Goal: Task Accomplishment & Management: Use online tool/utility

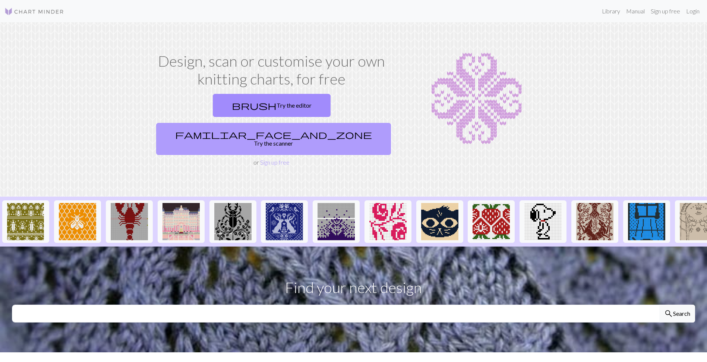
click at [349, 123] on link "familiar_face_and_zone Try the scanner" at bounding box center [273, 139] width 235 height 32
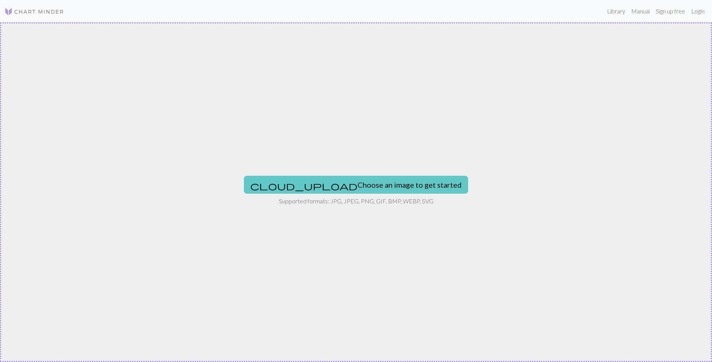
click at [341, 181] on button "cloud_upload Choose an image to get started" at bounding box center [356, 185] width 224 height 18
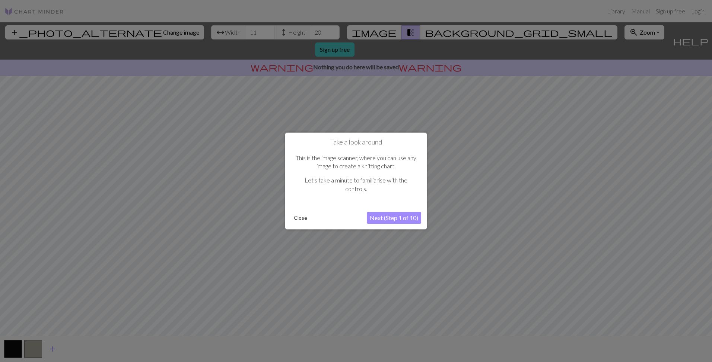
click at [388, 218] on button "Next (Step 1 of 10)" at bounding box center [394, 218] width 54 height 12
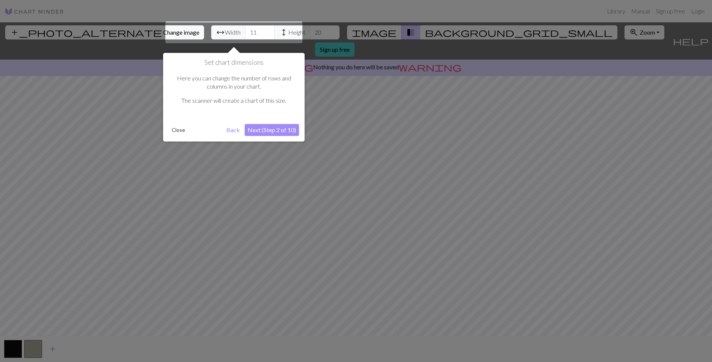
click at [279, 130] on button "Next (Step 2 of 10)" at bounding box center [272, 130] width 54 height 12
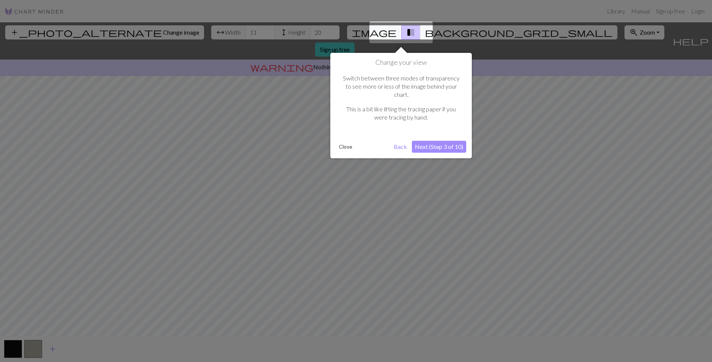
click at [439, 141] on button "Next (Step 3 of 10)" at bounding box center [439, 147] width 54 height 12
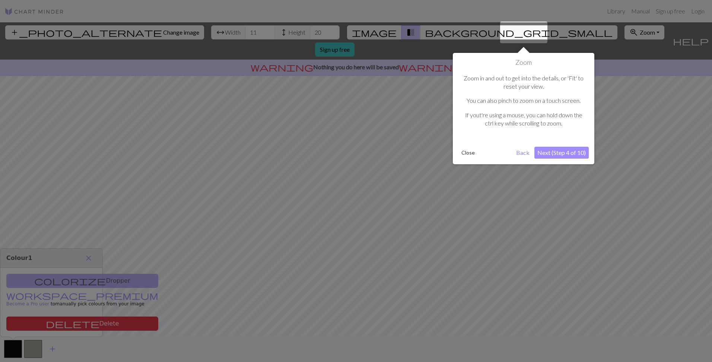
click at [554, 155] on button "Next (Step 4 of 10)" at bounding box center [562, 153] width 54 height 12
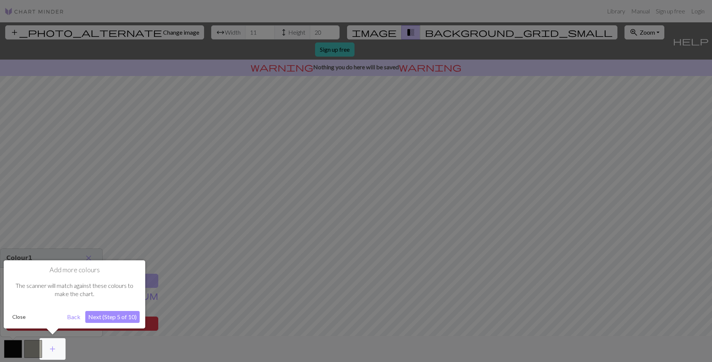
click at [115, 316] on button "Next (Step 5 of 10)" at bounding box center [112, 317] width 54 height 12
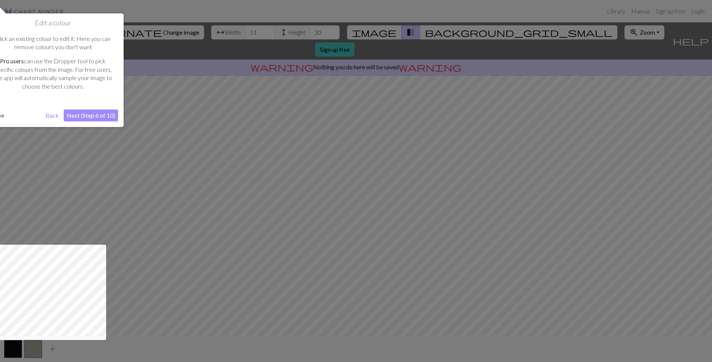
drag, startPoint x: 110, startPoint y: 209, endPoint x: 198, endPoint y: 209, distance: 88.7
click at [198, 209] on div at bounding box center [356, 181] width 712 height 362
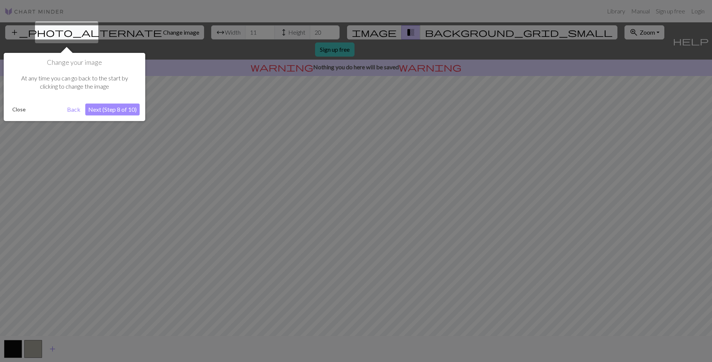
click at [114, 110] on button "Next (Step 8 of 10)" at bounding box center [112, 110] width 54 height 12
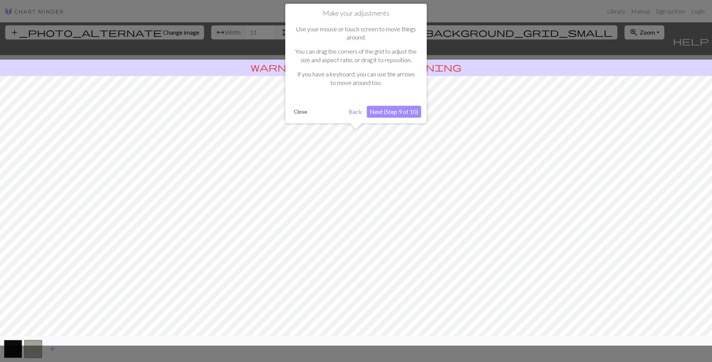
click at [393, 113] on button "Next (Step 9 of 10)" at bounding box center [394, 112] width 54 height 12
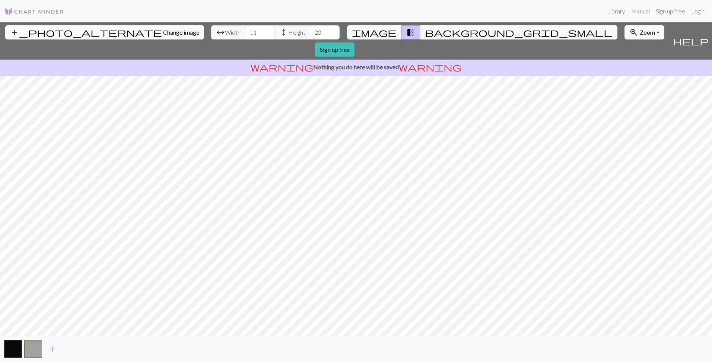
click at [83, 35] on button "add_photo_alternate Change image" at bounding box center [104, 32] width 199 height 14
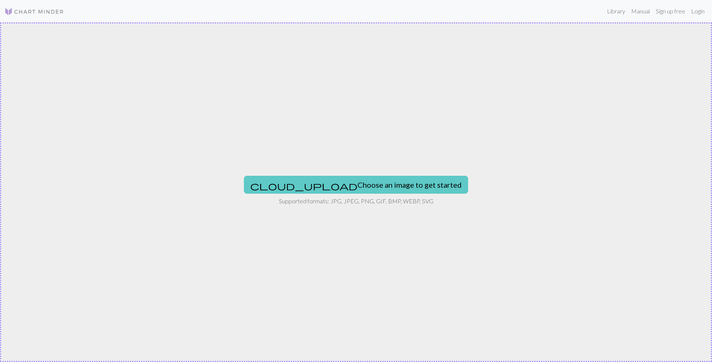
click at [356, 188] on button "cloud_upload Choose an image to get started" at bounding box center [356, 185] width 224 height 18
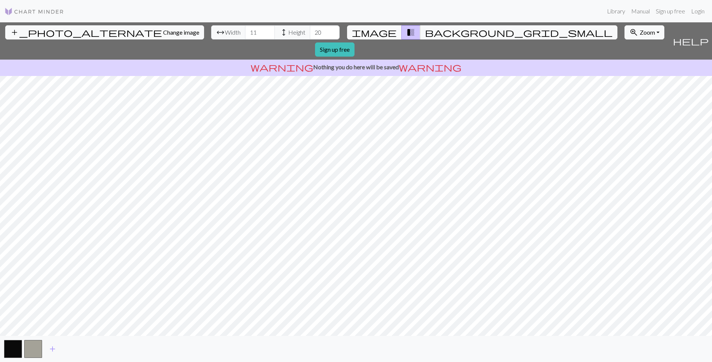
click at [383, 35] on span "image" at bounding box center [374, 32] width 45 height 10
click at [354, 336] on div "add_photo_alternate Change image arrow_range Width 11 height Height 20 image tr…" at bounding box center [356, 192] width 712 height 340
click at [640, 33] on span "Zoom" at bounding box center [647, 32] width 15 height 7
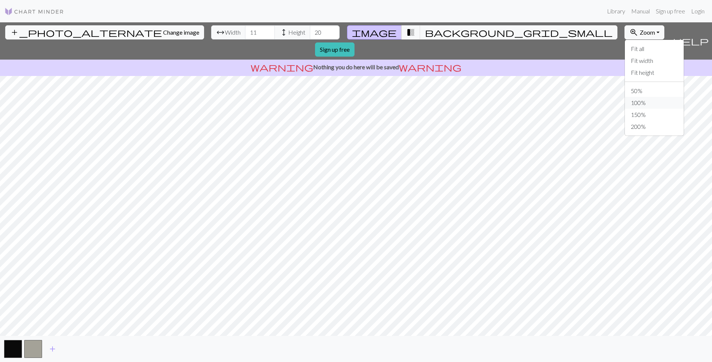
click at [625, 102] on button "100%" at bounding box center [654, 103] width 59 height 12
click at [640, 32] on span "Zoom" at bounding box center [647, 32] width 15 height 7
click at [625, 114] on button "150%" at bounding box center [654, 115] width 59 height 12
click at [425, 32] on span "background_grid_small" at bounding box center [519, 32] width 188 height 10
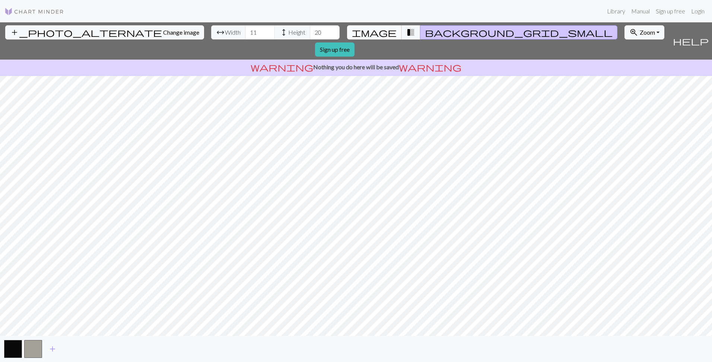
click at [383, 32] on span "image" at bounding box center [374, 32] width 45 height 10
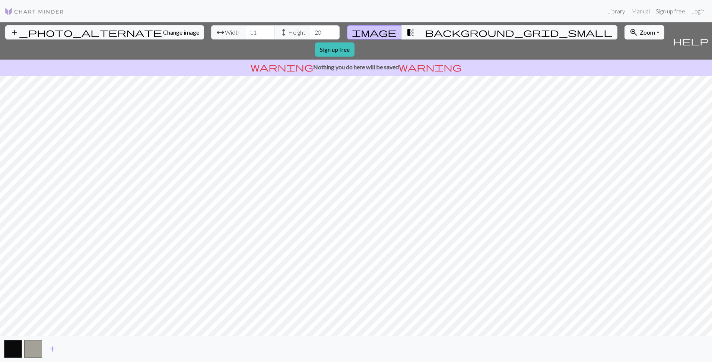
click at [225, 33] on span "Width" at bounding box center [233, 32] width 16 height 9
click at [245, 32] on input "11" at bounding box center [260, 32] width 30 height 14
click at [245, 29] on input "58" at bounding box center [260, 32] width 30 height 14
click at [245, 29] on input "73" at bounding box center [260, 32] width 30 height 14
click at [245, 29] on input "84" at bounding box center [260, 32] width 30 height 14
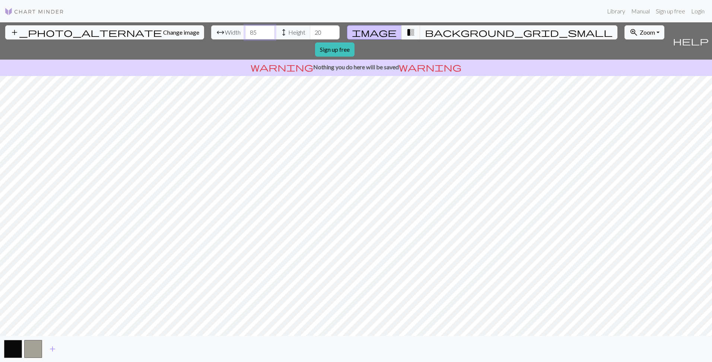
click at [245, 29] on input "85" at bounding box center [260, 32] width 30 height 14
click at [245, 29] on input "86" at bounding box center [260, 32] width 30 height 14
click at [245, 29] on input "87" at bounding box center [260, 32] width 30 height 14
click at [245, 29] on input "88" at bounding box center [260, 32] width 30 height 14
click at [245, 29] on input "89" at bounding box center [260, 32] width 30 height 14
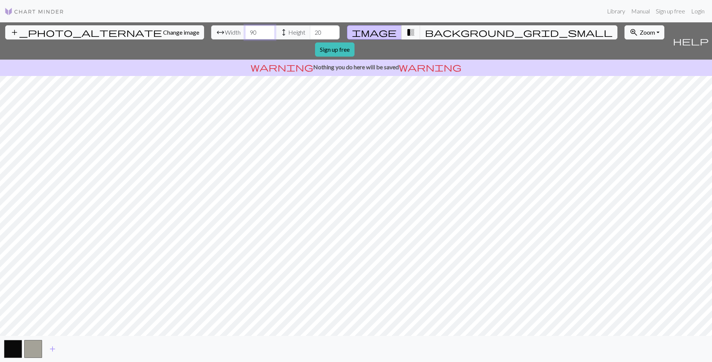
click at [245, 29] on input "90" at bounding box center [260, 32] width 30 height 14
click at [245, 29] on input "91" at bounding box center [260, 32] width 30 height 14
click at [245, 29] on input "92" at bounding box center [260, 32] width 30 height 14
click at [245, 29] on input "93" at bounding box center [260, 32] width 30 height 14
click at [245, 29] on input "94" at bounding box center [260, 32] width 30 height 14
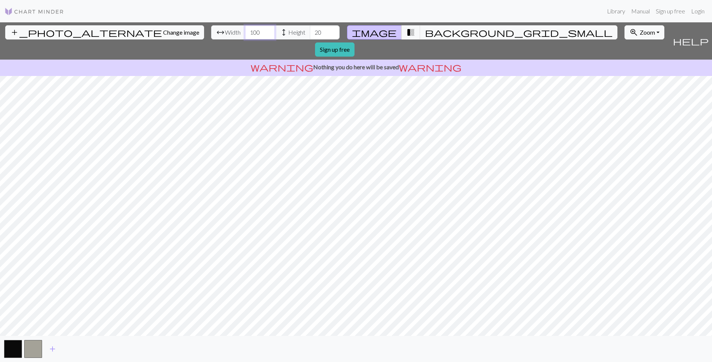
type input "100"
click at [245, 29] on input "100" at bounding box center [260, 32] width 30 height 14
click at [310, 31] on input "20" at bounding box center [325, 32] width 30 height 14
type input "200"
click at [163, 29] on span "Change image" at bounding box center [181, 32] width 36 height 7
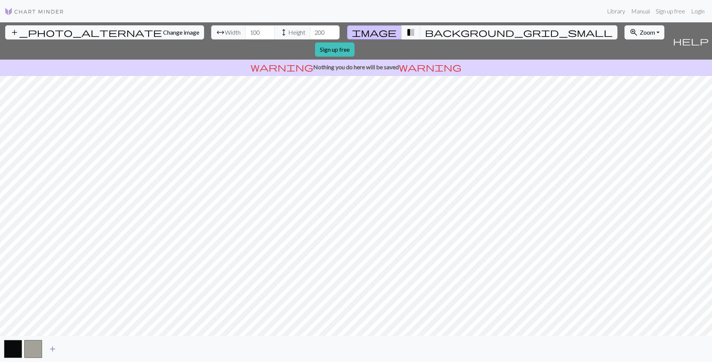
click at [51, 347] on span "add" at bounding box center [52, 349] width 9 height 10
click at [57, 349] on button "button" at bounding box center [53, 349] width 18 height 18
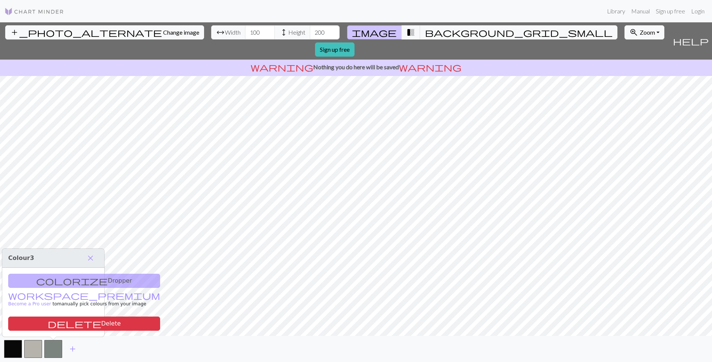
click at [47, 280] on div "colorize Dropper workspace_premium Become a Pro user to manually pick colours f…" at bounding box center [53, 302] width 102 height 69
click at [31, 348] on button "button" at bounding box center [33, 349] width 18 height 18
click at [68, 282] on div "colorize Dropper workspace_premium Become a Pro user to manually pick colours f…" at bounding box center [51, 302] width 102 height 69
click at [69, 280] on div "colorize Dropper workspace_premium Become a Pro user to manually pick colours f…" at bounding box center [51, 302] width 102 height 69
click at [47, 283] on div "colorize Dropper workspace_premium Become a Pro user to manually pick colours f…" at bounding box center [51, 302] width 102 height 69
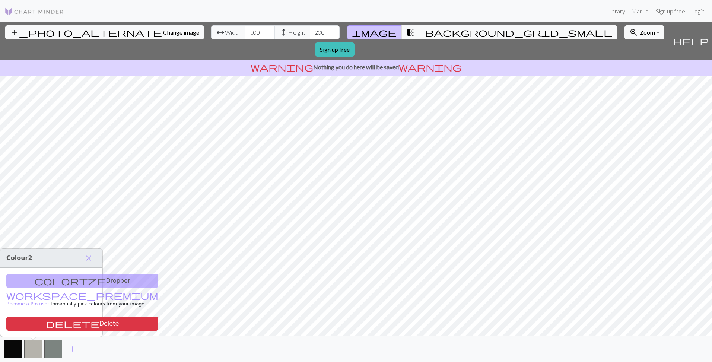
click at [9, 353] on button "button" at bounding box center [13, 349] width 18 height 18
click at [27, 325] on button "delete Delete" at bounding box center [82, 324] width 152 height 14
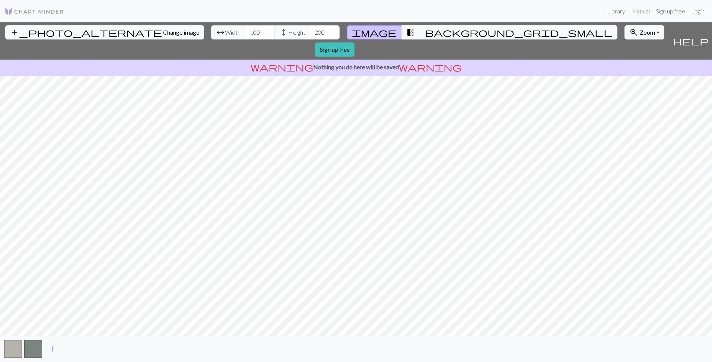
click at [9, 10] on img at bounding box center [34, 11] width 60 height 9
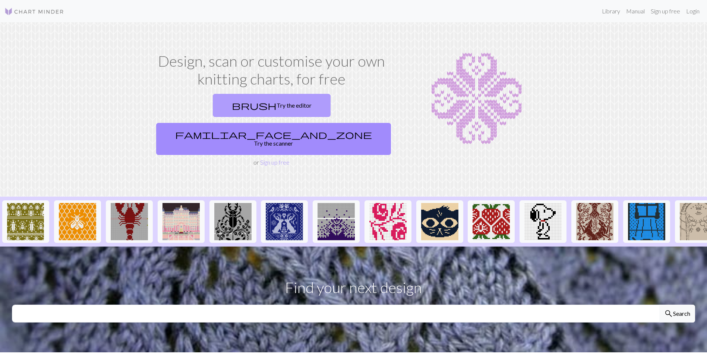
click at [227, 108] on link "brush Try the editor" at bounding box center [272, 105] width 118 height 23
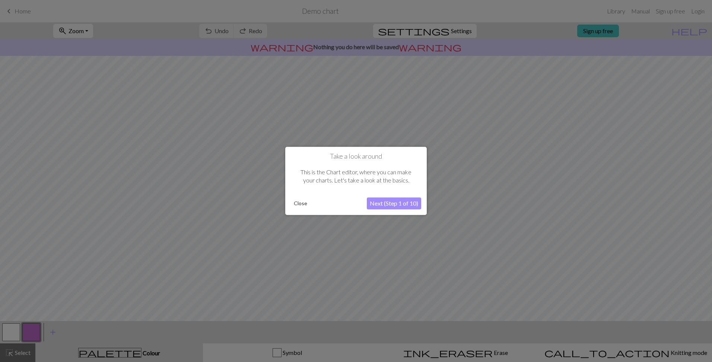
click at [395, 206] on button "Next (Step 1 of 10)" at bounding box center [394, 204] width 54 height 12
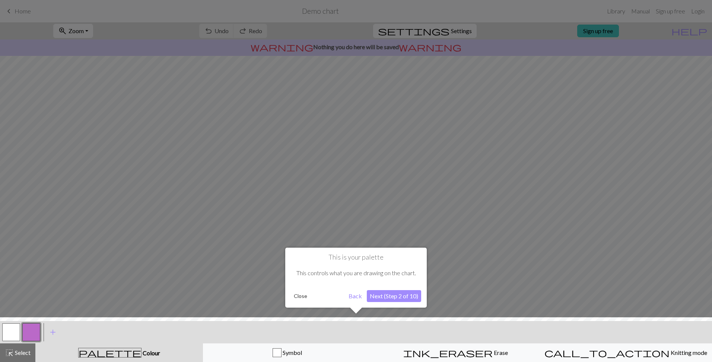
click at [404, 297] on button "Next (Step 2 of 10)" at bounding box center [394, 296] width 54 height 12
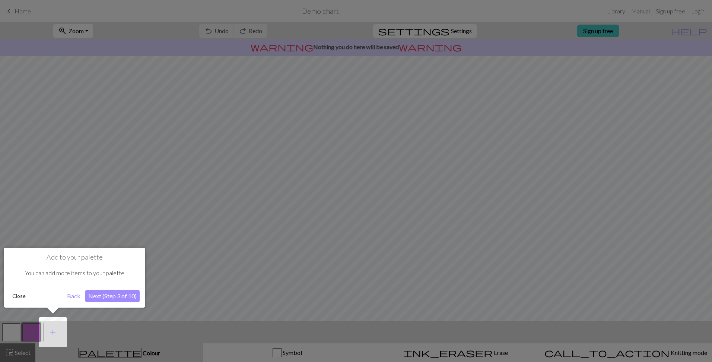
click at [115, 296] on button "Next (Step 3 of 10)" at bounding box center [112, 296] width 54 height 12
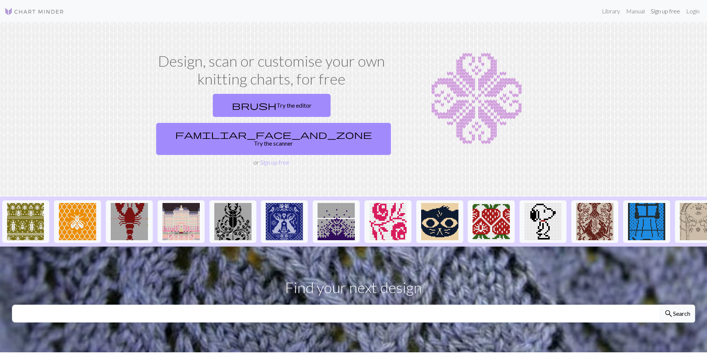
click at [675, 12] on link "Sign up free" at bounding box center [664, 11] width 35 height 15
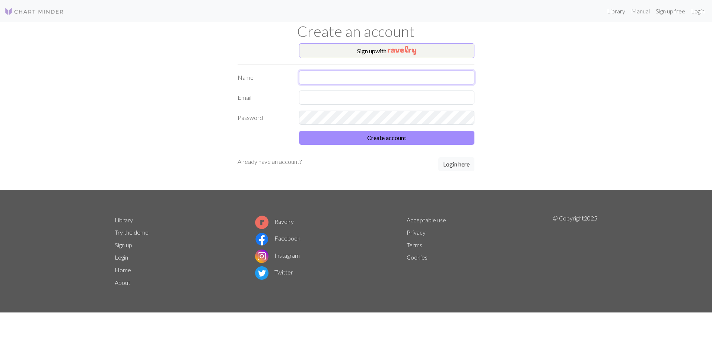
click at [326, 79] on input "text" at bounding box center [386, 77] width 175 height 14
type input "ж"
type input "[PERSON_NAME]"
click at [336, 96] on input "text" at bounding box center [386, 98] width 175 height 14
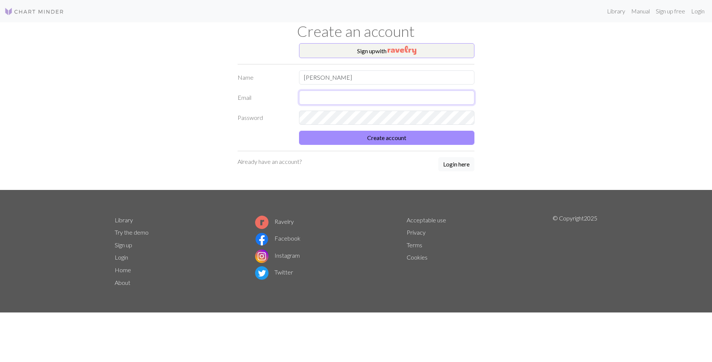
type input "vera.angelova.sirakova@gmail.com"
click at [337, 138] on button "Create account" at bounding box center [386, 138] width 175 height 14
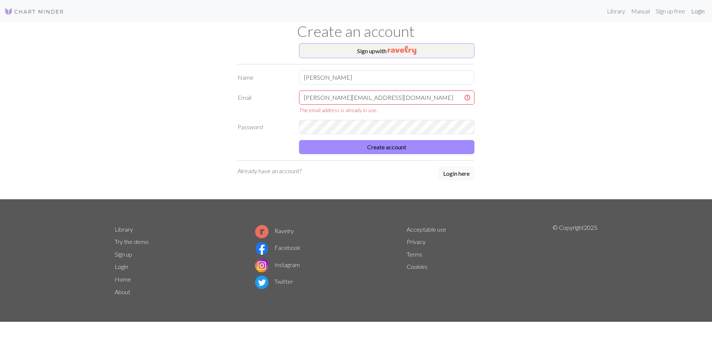
click at [700, 11] on link "Login" at bounding box center [697, 11] width 19 height 15
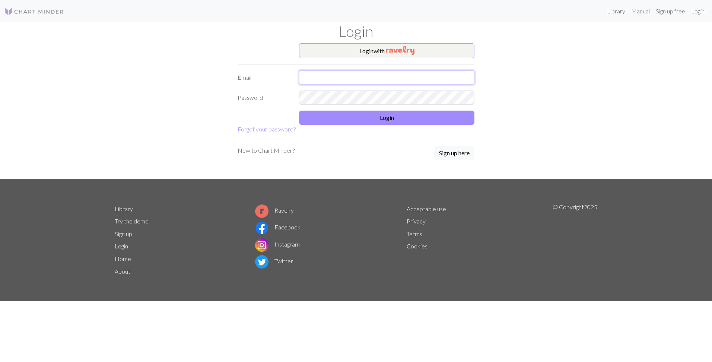
click at [351, 78] on input "text" at bounding box center [386, 77] width 175 height 14
type input "vera.angelova.sirakova@gmail.com"
click at [259, 129] on form "Login with Email vera.angelova.sirakova@gmail.com Password Login Forgot your pa…" at bounding box center [356, 88] width 237 height 91
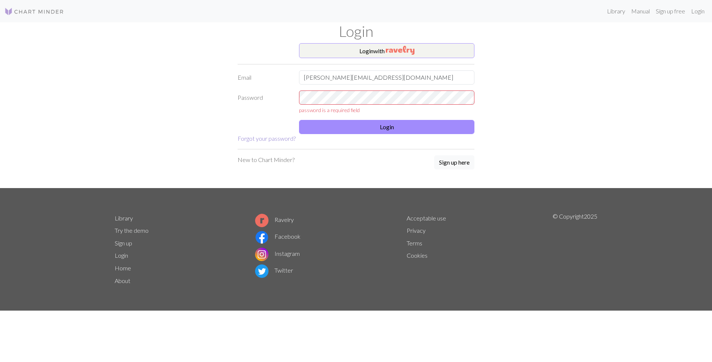
click at [259, 138] on link "Forgot your password?" at bounding box center [267, 138] width 58 height 7
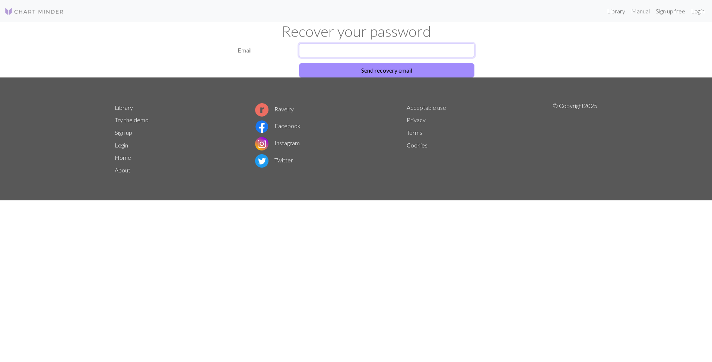
click at [356, 49] on input "text" at bounding box center [386, 50] width 175 height 14
type input "vera.angelova.sirakova@gmail.com"
click at [345, 70] on button "Send recovery email" at bounding box center [386, 70] width 175 height 14
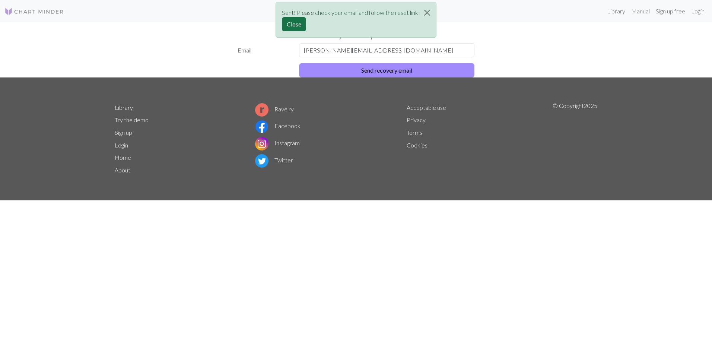
click at [294, 25] on button "Close" at bounding box center [294, 24] width 24 height 14
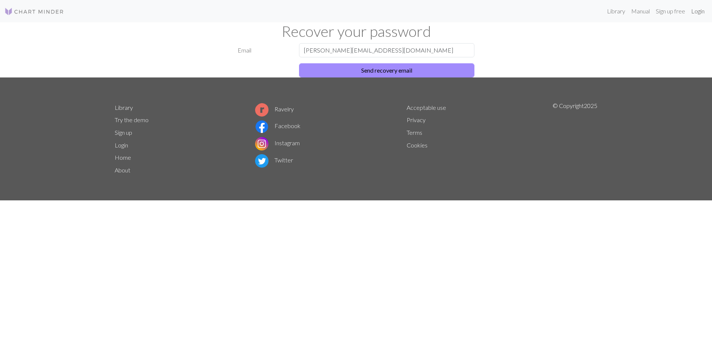
click at [697, 11] on link "Login" at bounding box center [697, 11] width 19 height 15
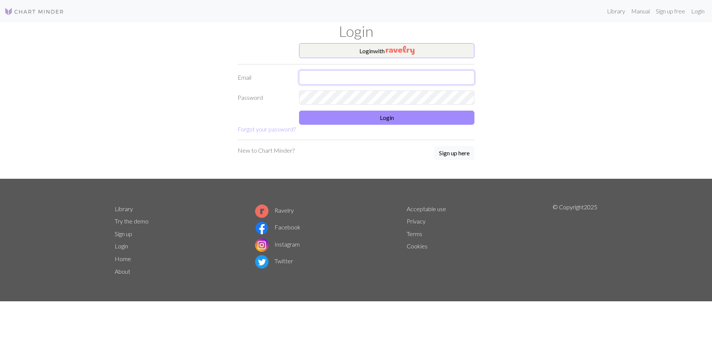
click at [342, 84] on input "text" at bounding box center [386, 77] width 175 height 14
type input "vera.angelova.sirakova@gmail.com"
click at [353, 118] on button "Login" at bounding box center [386, 118] width 175 height 14
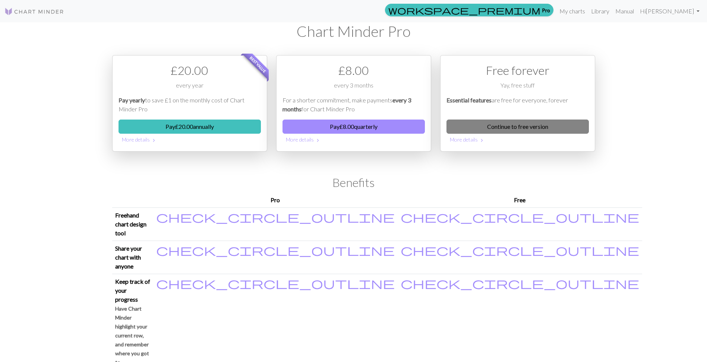
click at [560, 129] on link "Continue to free version" at bounding box center [517, 127] width 142 height 14
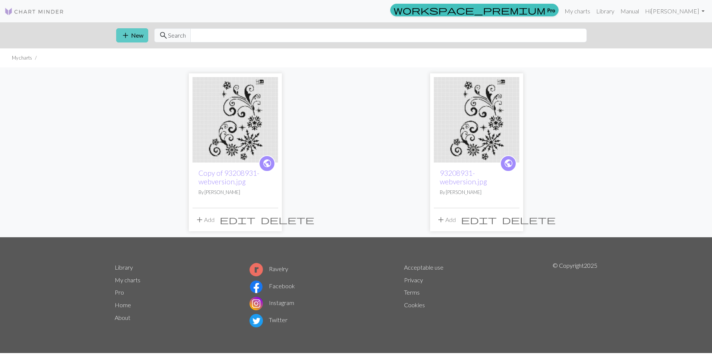
click at [130, 38] on button "add New" at bounding box center [132, 35] width 32 height 14
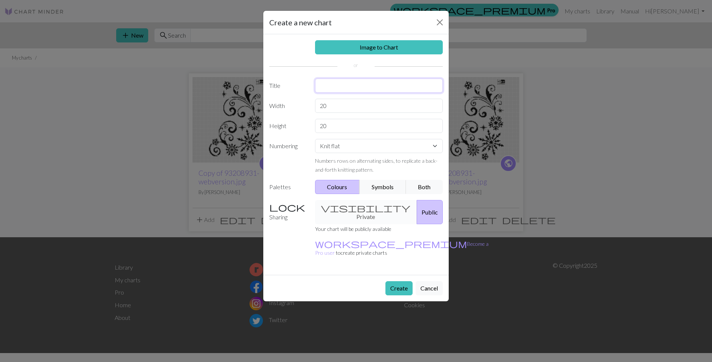
click at [335, 88] on input "text" at bounding box center [379, 86] width 128 height 14
click at [395, 46] on link "Image to Chart" at bounding box center [379, 47] width 128 height 14
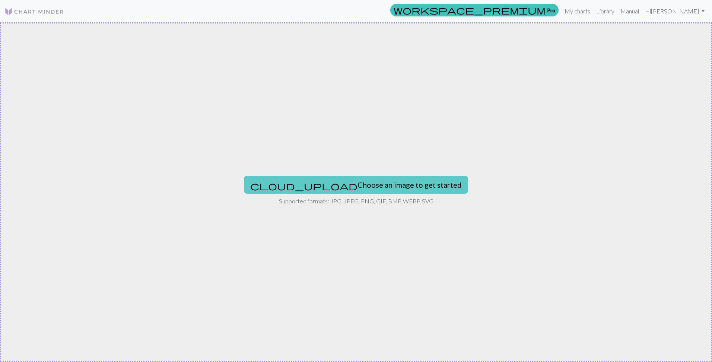
click at [336, 188] on button "cloud_upload Choose an image to get started" at bounding box center [356, 185] width 224 height 18
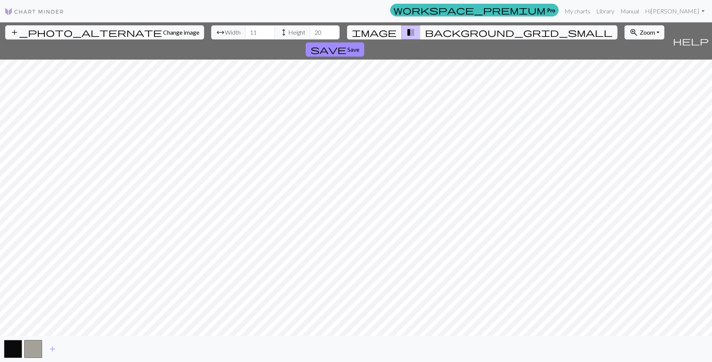
click at [352, 337] on div "add_photo_alternate Change image arrow_range Width 11 height Height 20 image tr…" at bounding box center [356, 192] width 712 height 340
click at [425, 31] on span "background_grid_small" at bounding box center [519, 32] width 188 height 10
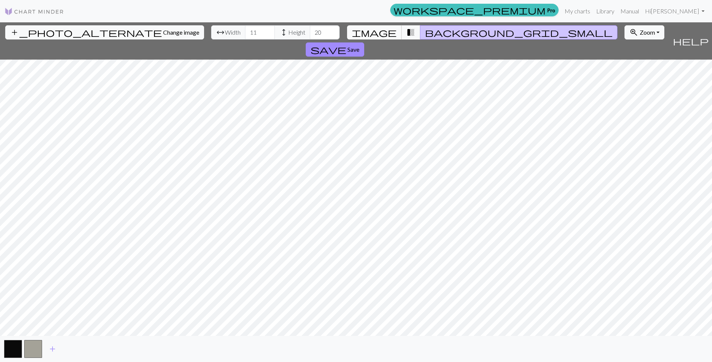
click at [387, 33] on span "image" at bounding box center [374, 32] width 45 height 10
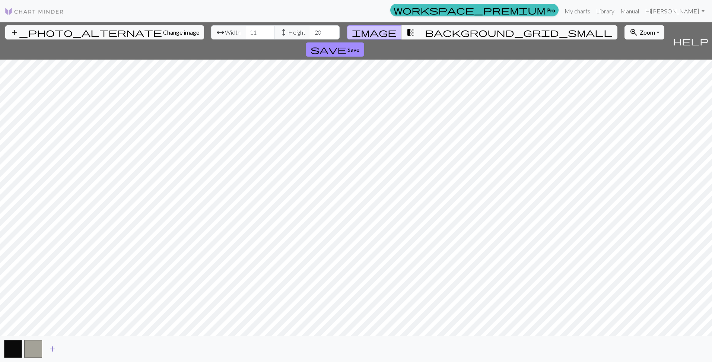
click at [52, 349] on span "add" at bounding box center [52, 349] width 9 height 10
click at [71, 349] on span "add" at bounding box center [72, 349] width 9 height 10
click at [92, 348] on span "add" at bounding box center [92, 349] width 9 height 10
click at [245, 32] on input "11" at bounding box center [260, 32] width 30 height 14
type input "110"
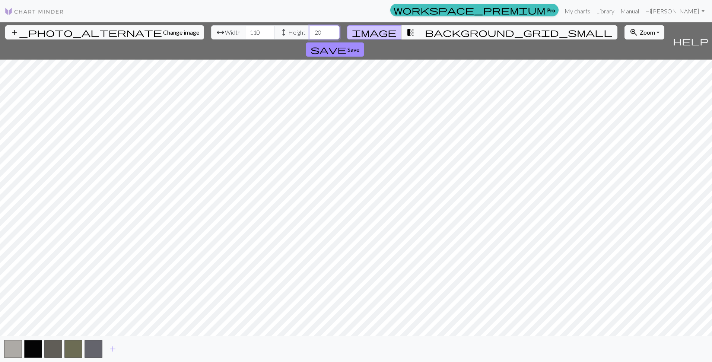
click at [310, 32] on input "20" at bounding box center [325, 32] width 30 height 14
type input "200"
click at [642, 10] on link "Manual" at bounding box center [630, 11] width 25 height 15
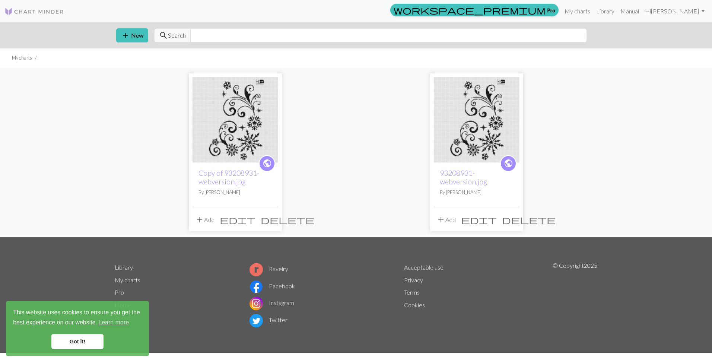
click at [237, 108] on img at bounding box center [236, 120] width 86 height 86
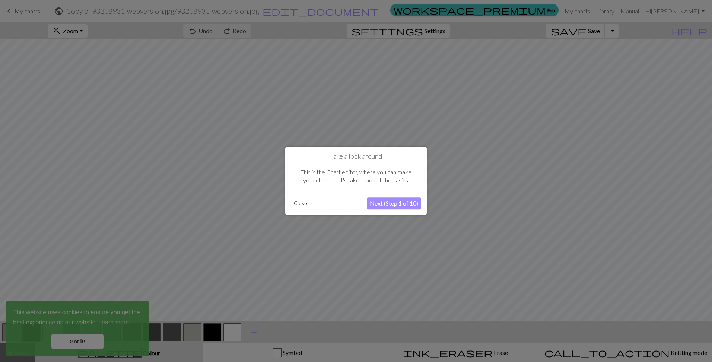
click at [302, 203] on button "Close" at bounding box center [300, 203] width 19 height 11
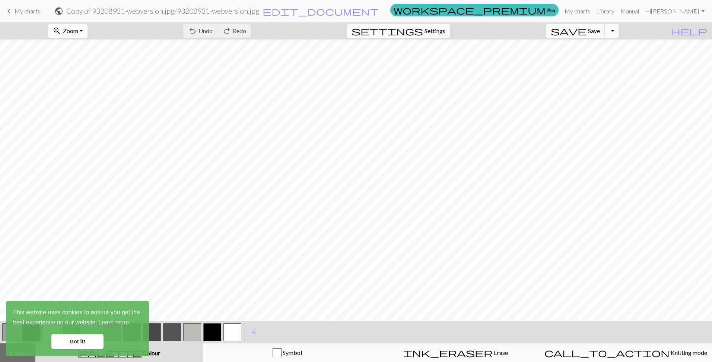
click at [92, 342] on link "Got it!" at bounding box center [77, 341] width 52 height 15
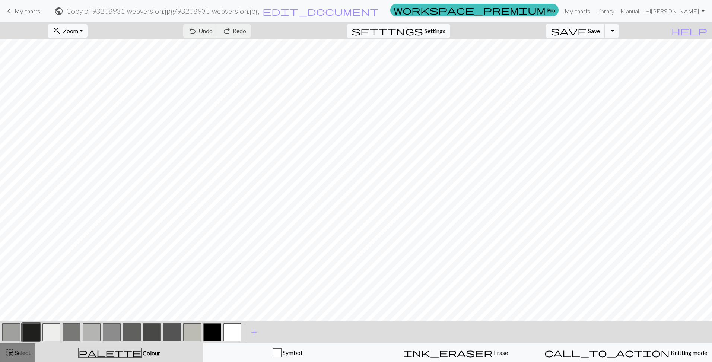
click at [15, 354] on span "Select" at bounding box center [22, 352] width 17 height 7
click at [14, 354] on span "Select" at bounding box center [22, 352] width 17 height 7
click at [314, 325] on div "< > add Add a colour" at bounding box center [356, 332] width 712 height 22
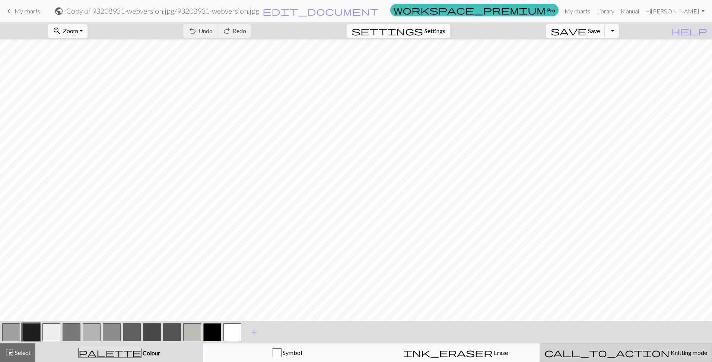
click at [670, 353] on span "Knitting mode" at bounding box center [689, 352] width 38 height 7
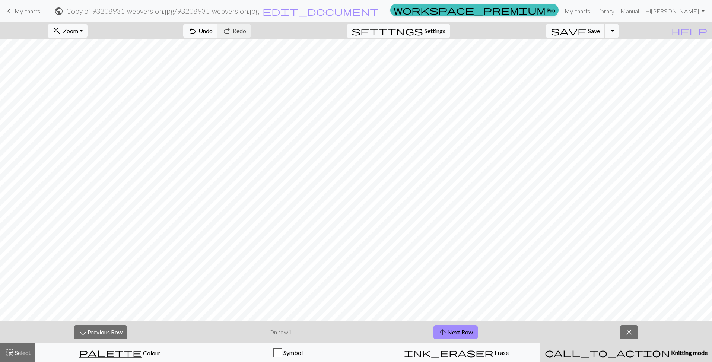
click at [670, 353] on span "Knitting mode" at bounding box center [689, 352] width 38 height 7
click at [631, 332] on span "close" at bounding box center [629, 332] width 9 height 10
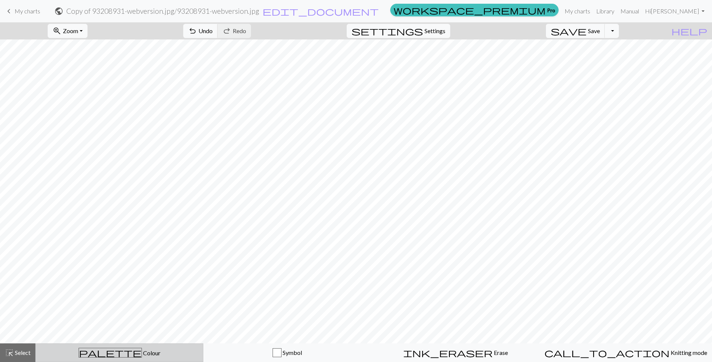
click at [113, 354] on span "palette" at bounding box center [110, 353] width 63 height 10
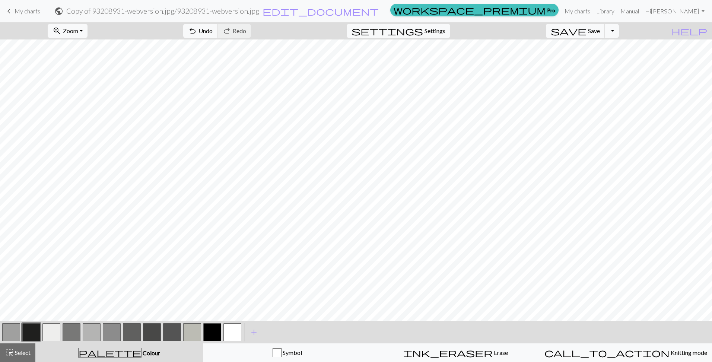
click at [113, 354] on span "palette" at bounding box center [110, 353] width 63 height 10
click at [306, 351] on div "Symbol" at bounding box center [287, 352] width 159 height 9
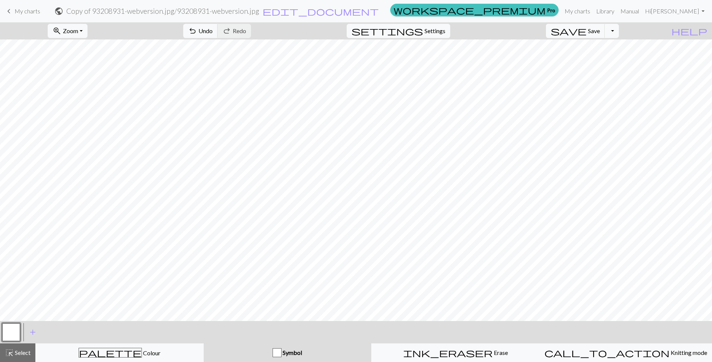
click at [298, 352] on span "Symbol" at bounding box center [292, 352] width 20 height 7
click at [29, 352] on span "Select" at bounding box center [22, 352] width 17 height 7
click at [446, 32] on span "Settings" at bounding box center [435, 30] width 21 height 9
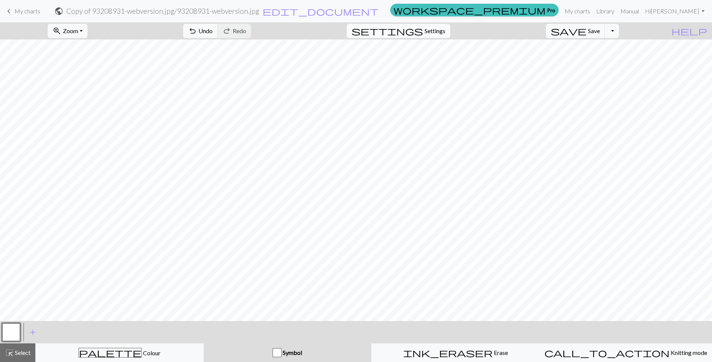
select select "aran"
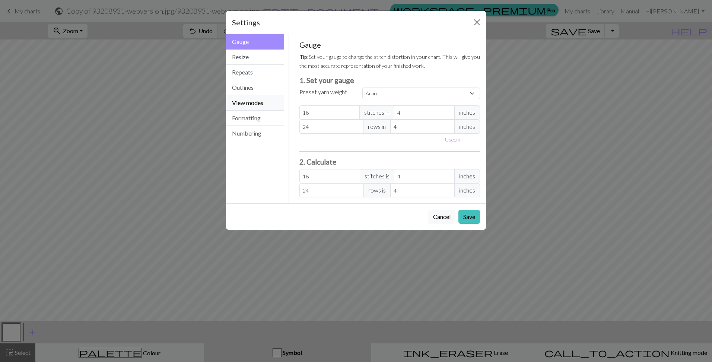
click at [245, 103] on button "View modes" at bounding box center [255, 102] width 58 height 15
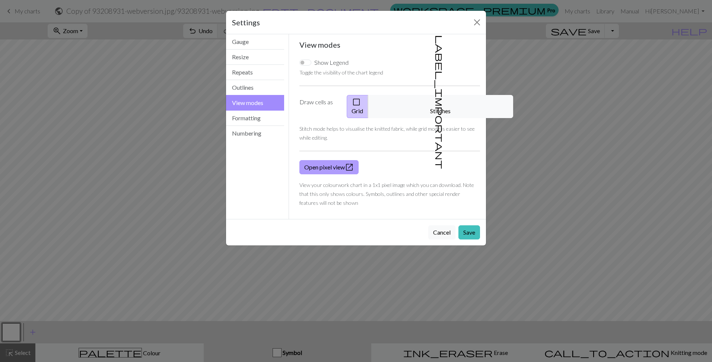
click at [335, 160] on link "Open pixel view open_in_new" at bounding box center [328, 167] width 59 height 14
click at [480, 22] on button "Close" at bounding box center [477, 22] width 12 height 12
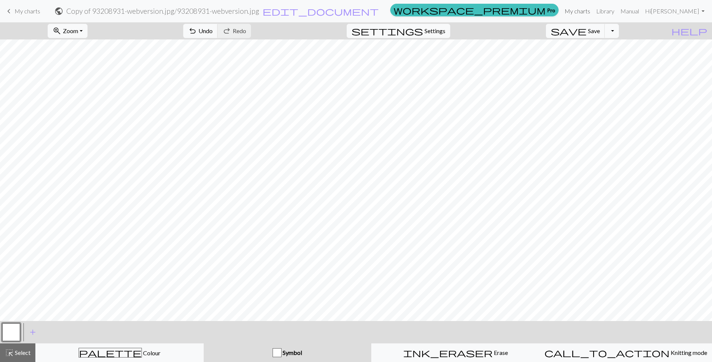
drag, startPoint x: 617, startPoint y: 13, endPoint x: 392, endPoint y: 33, distance: 226.2
click at [593, 13] on link "My charts" at bounding box center [578, 11] width 32 height 15
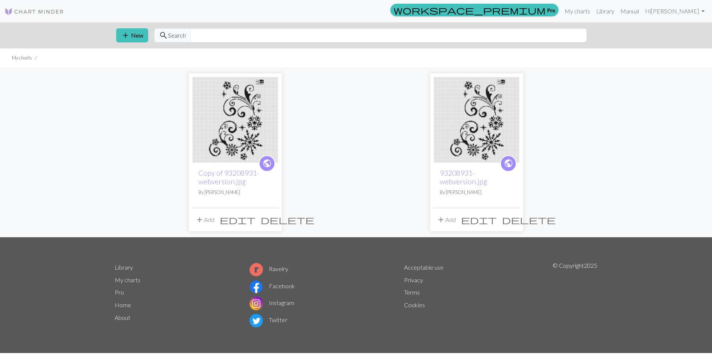
click at [119, 303] on link "Home" at bounding box center [123, 304] width 16 height 7
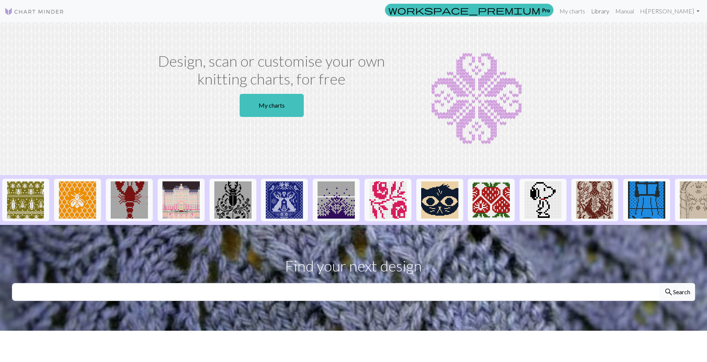
click at [612, 11] on link "Library" at bounding box center [600, 11] width 24 height 15
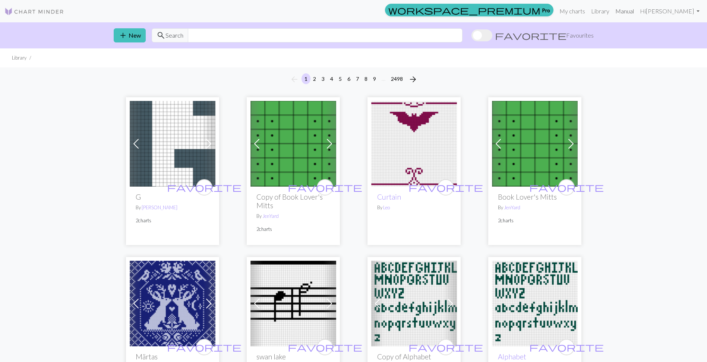
click at [637, 12] on link "Manual" at bounding box center [624, 11] width 25 height 15
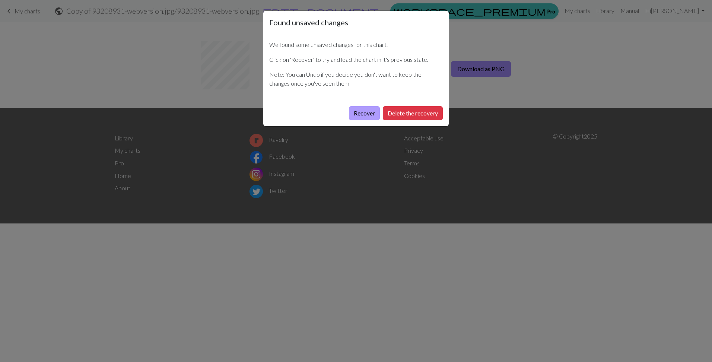
click at [361, 114] on button "Recover" at bounding box center [364, 113] width 31 height 14
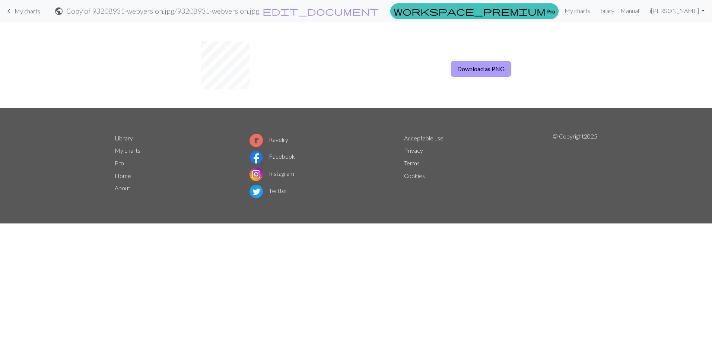
click at [477, 70] on button "Download as PNG" at bounding box center [481, 69] width 60 height 16
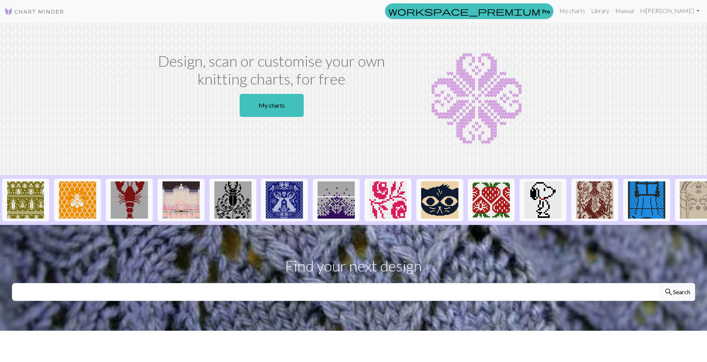
click at [23, 12] on img at bounding box center [34, 11] width 60 height 9
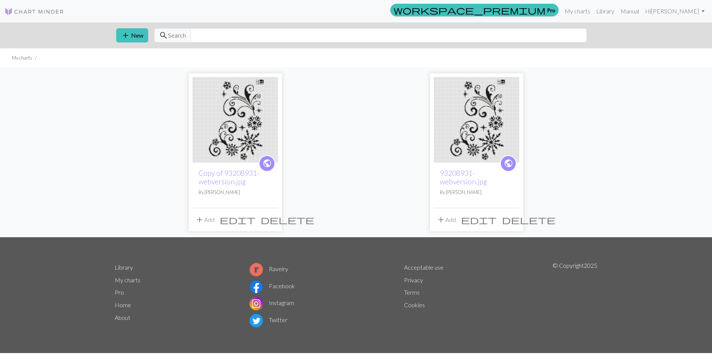
click at [120, 291] on link "Pro" at bounding box center [119, 292] width 9 height 7
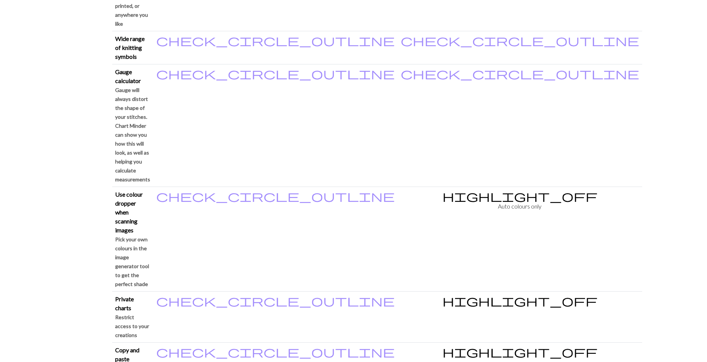
scroll to position [708, 0]
